Goal: Task Accomplishment & Management: Complete application form

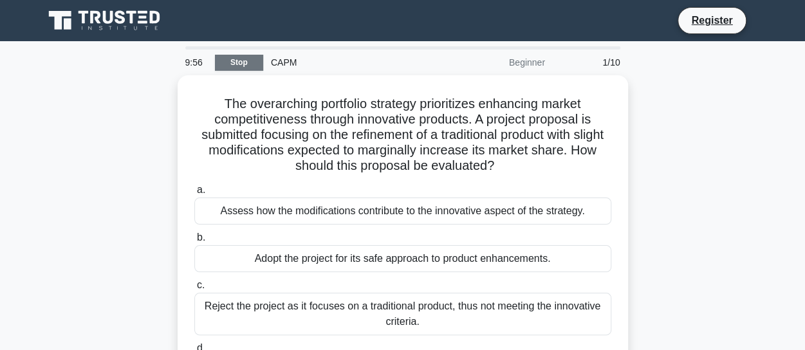
click at [235, 59] on link "Stop" at bounding box center [239, 63] width 48 height 16
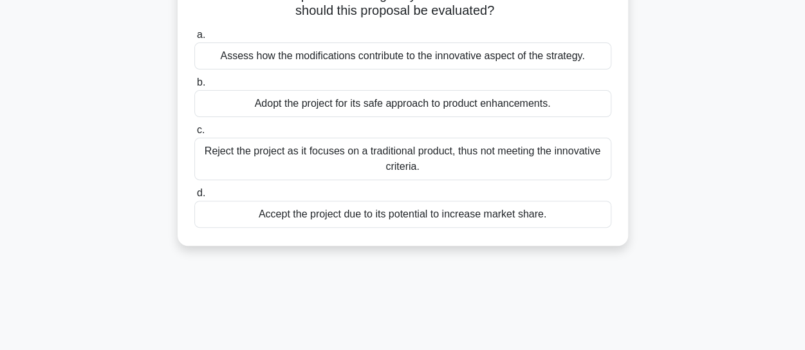
scroll to position [23, 0]
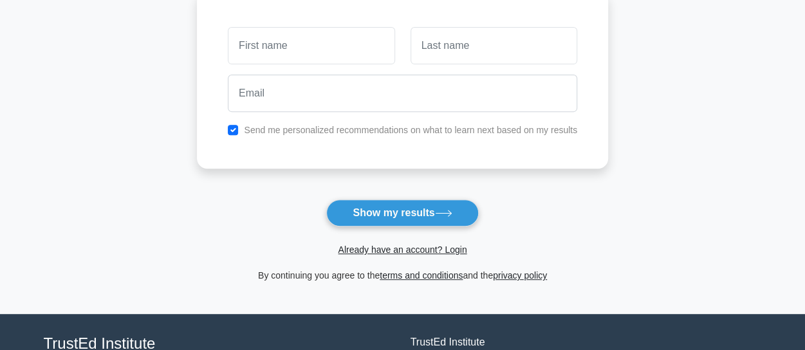
scroll to position [193, 0]
